Goal: Transaction & Acquisition: Register for event/course

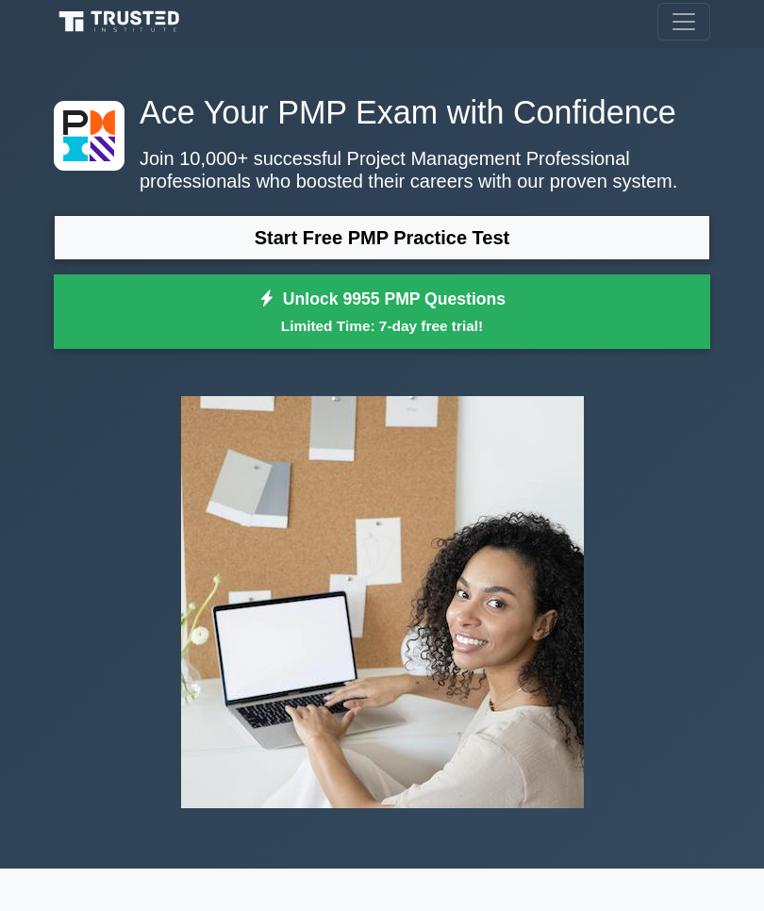
scroll to position [5, 0]
click at [691, 19] on span "Toggle navigation" at bounding box center [683, 22] width 28 height 28
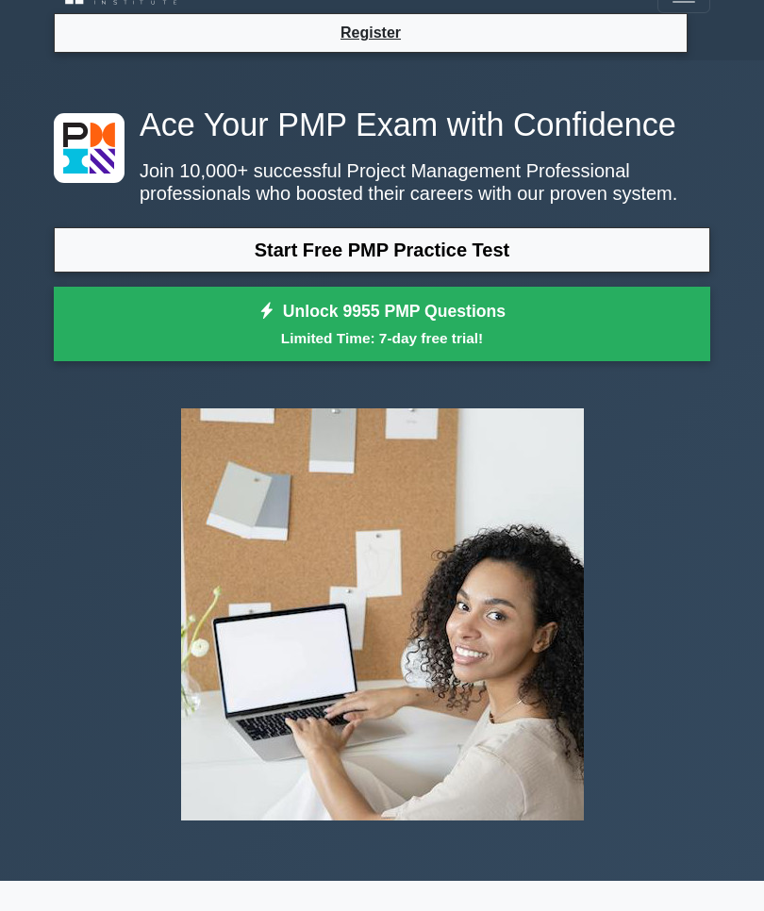
scroll to position [0, 0]
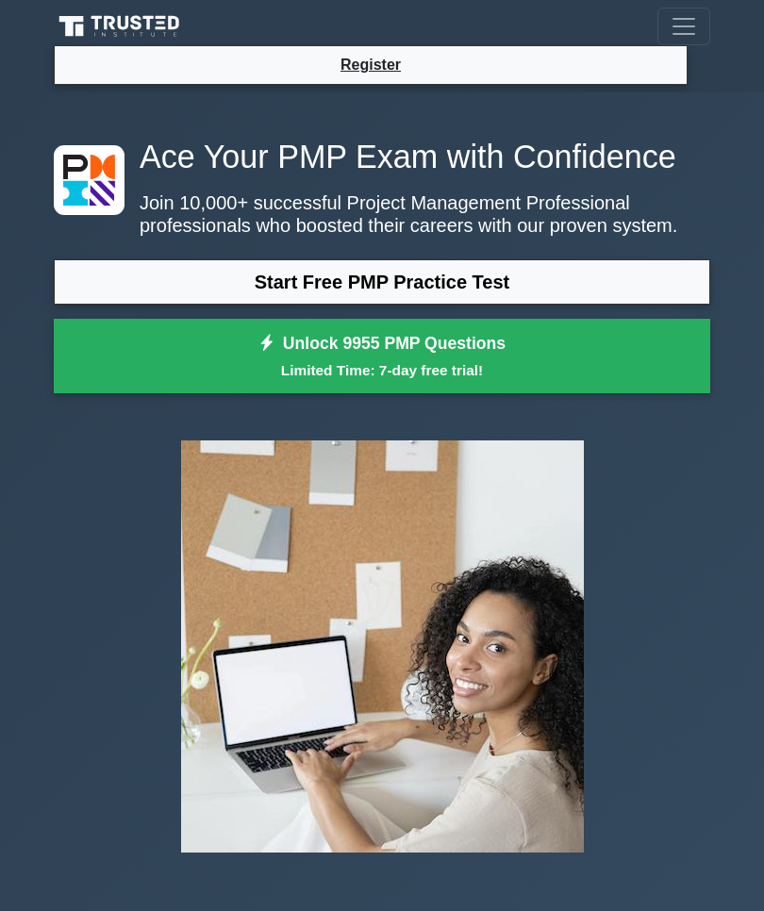
click at [694, 19] on span "Toggle navigation" at bounding box center [683, 26] width 28 height 28
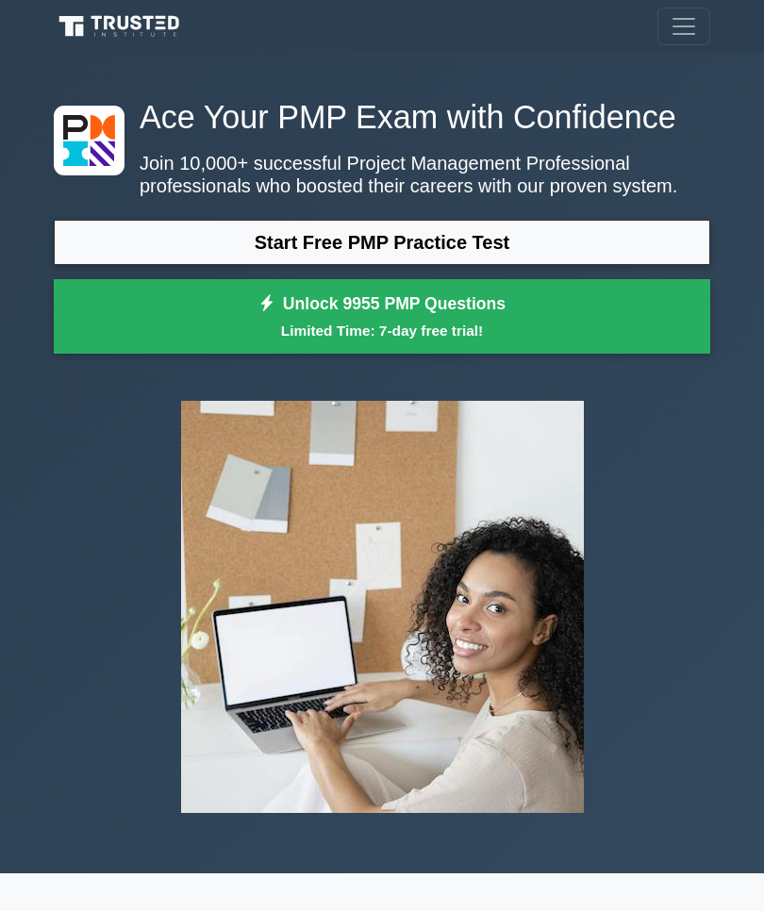
click at [679, 21] on span "Toggle navigation" at bounding box center [683, 26] width 28 height 28
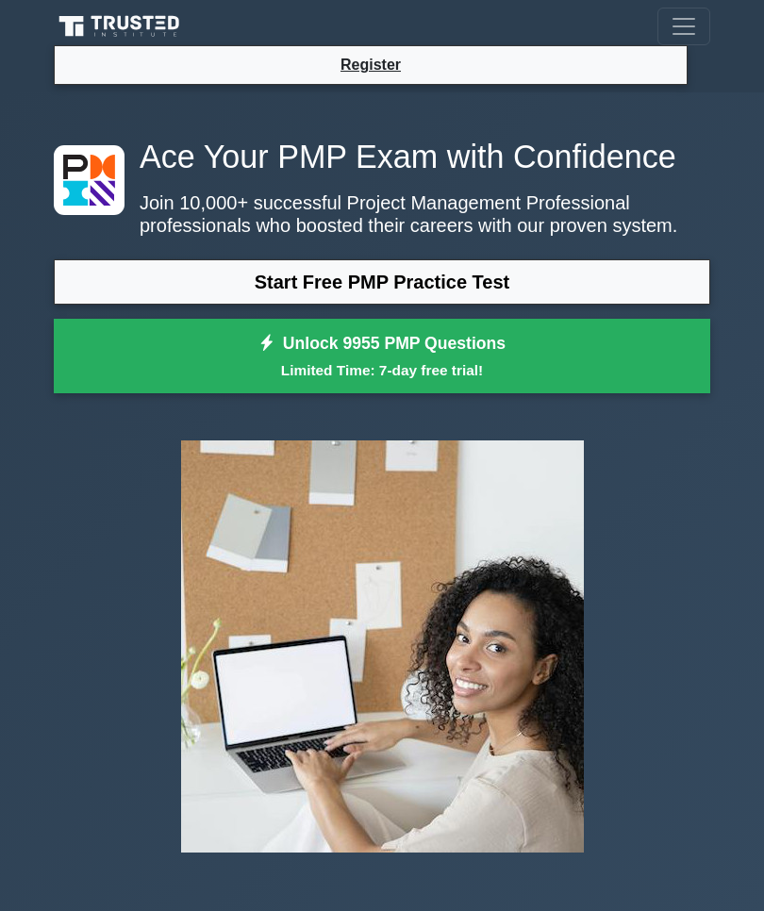
click at [554, 72] on li "Register" at bounding box center [371, 65] width 634 height 40
click at [382, 57] on link "Register" at bounding box center [370, 65] width 83 height 24
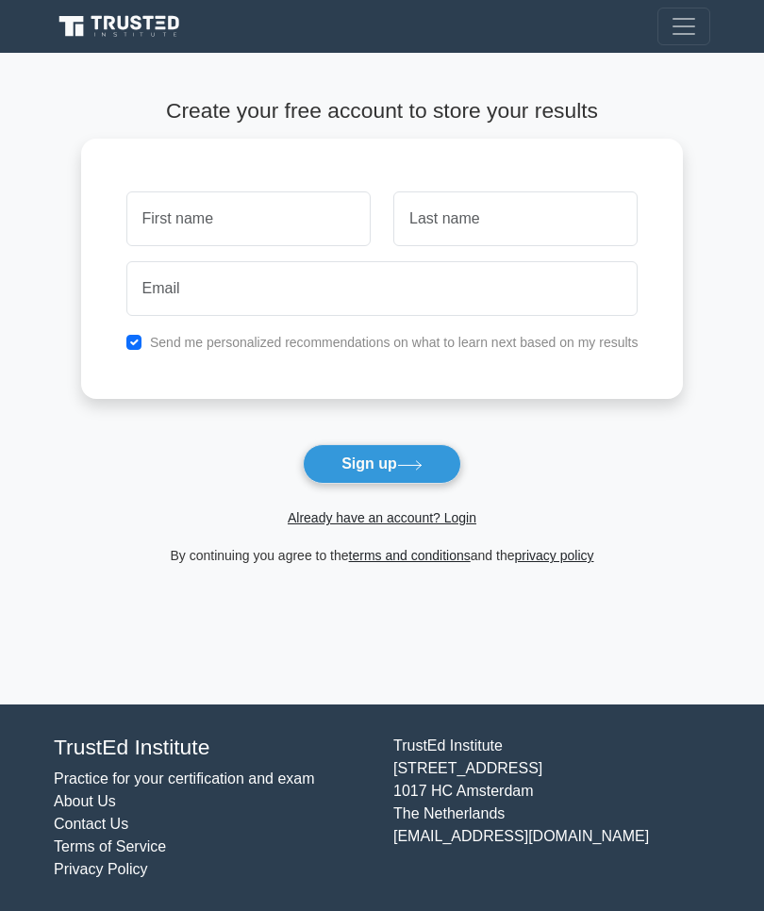
click at [448, 522] on link "Already have an account? Login" at bounding box center [382, 517] width 189 height 15
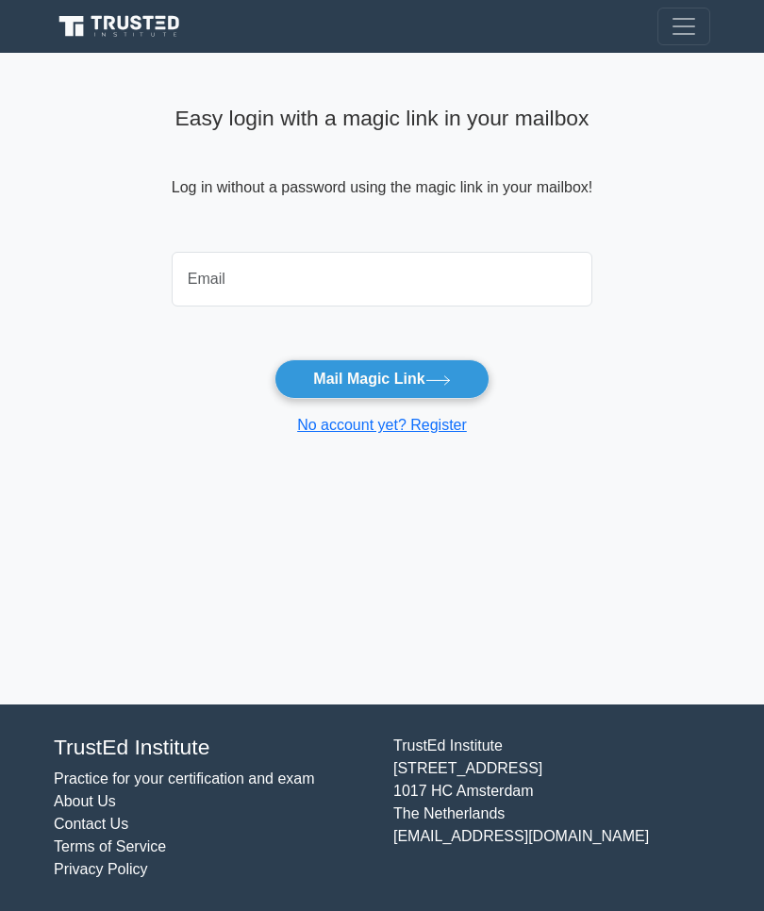
click at [529, 274] on input "email" at bounding box center [382, 279] width 421 height 55
type input "chayarn.mwa@gmail.com"
click at [440, 381] on icon at bounding box center [437, 380] width 25 height 10
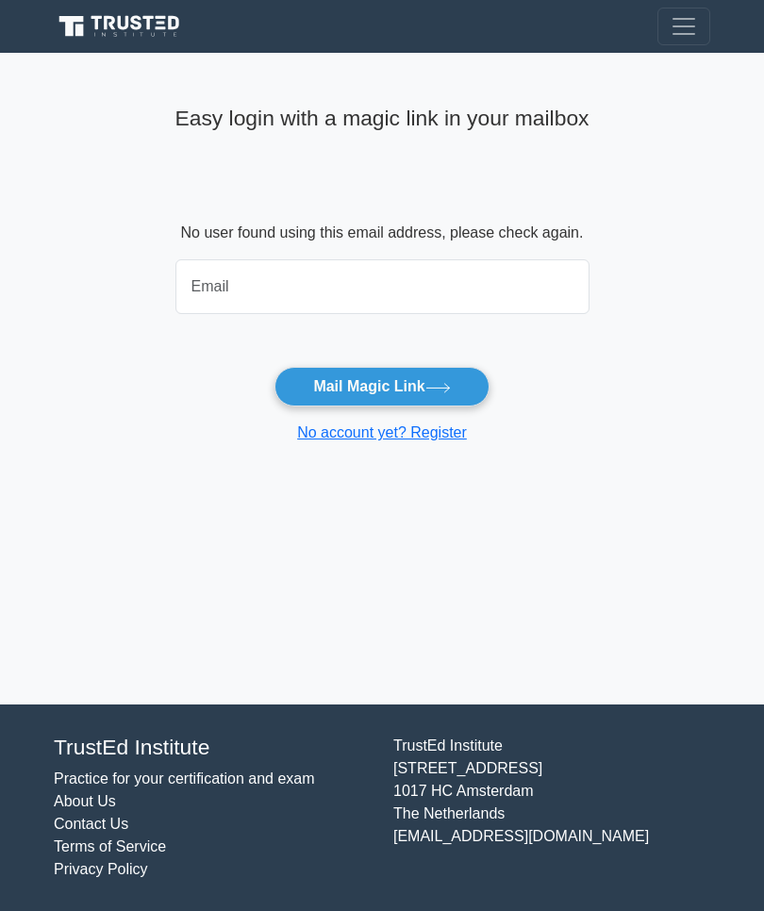
click at [521, 278] on input "email" at bounding box center [382, 286] width 414 height 55
type input "chay.lampao@gmail.com"
click at [424, 381] on button "Mail Magic Link" at bounding box center [381, 387] width 214 height 40
